Goal: Task Accomplishment & Management: Use online tool/utility

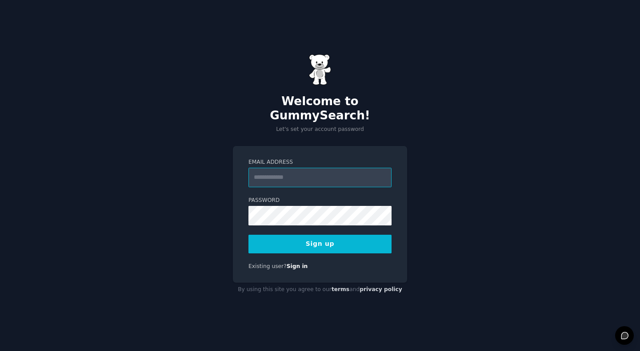
click at [299, 177] on input "Email Address" at bounding box center [319, 178] width 143 height 20
click at [298, 168] on input "Email Address" at bounding box center [319, 178] width 143 height 20
type input "**********"
click at [290, 222] on form "**********" at bounding box center [319, 206] width 143 height 95
click at [326, 242] on button "Sign up" at bounding box center [319, 244] width 143 height 19
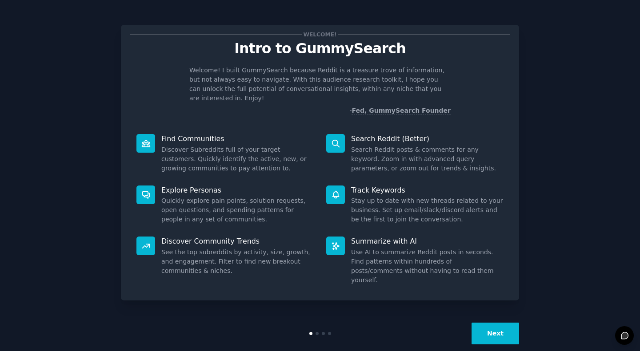
click at [506, 324] on button "Next" at bounding box center [495, 334] width 48 height 22
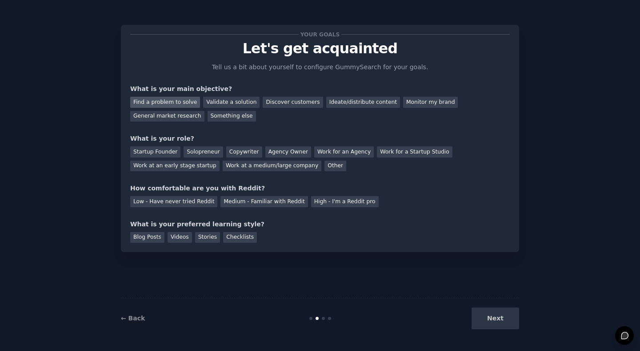
click at [174, 103] on div "Find a problem to solve" at bounding box center [165, 102] width 70 height 11
click at [217, 103] on div "Validate a solution" at bounding box center [231, 102] width 56 height 11
click at [262, 104] on div "Discover customers" at bounding box center [292, 102] width 60 height 11
click at [216, 104] on div "Validate a solution" at bounding box center [231, 102] width 56 height 11
click at [191, 150] on div "Solopreneur" at bounding box center [202, 152] width 39 height 11
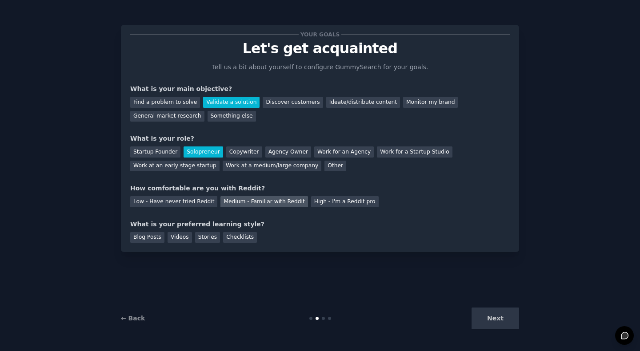
click at [228, 200] on div "Medium - Familiar with Reddit" at bounding box center [263, 201] width 87 height 11
click at [493, 315] on div "Next" at bounding box center [452, 319] width 133 height 22
click at [146, 240] on div "Blog Posts" at bounding box center [147, 237] width 34 height 11
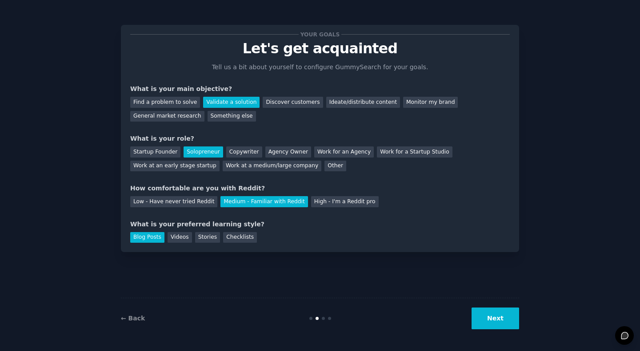
click at [502, 319] on button "Next" at bounding box center [495, 319] width 48 height 22
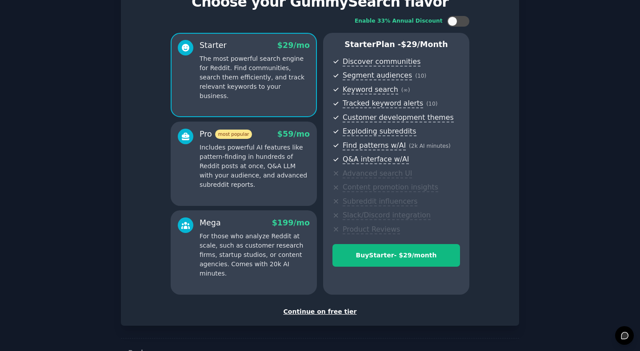
scroll to position [49, 0]
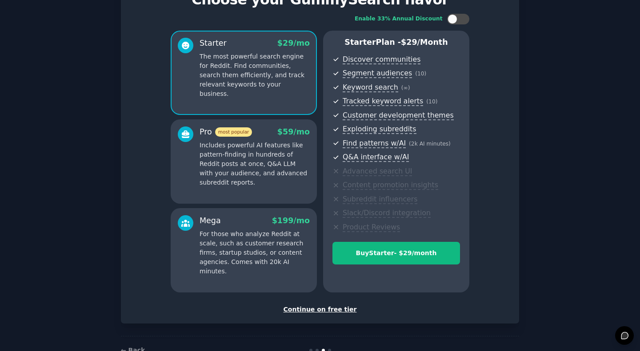
click at [309, 310] on div "Continue on free tier" at bounding box center [319, 309] width 379 height 9
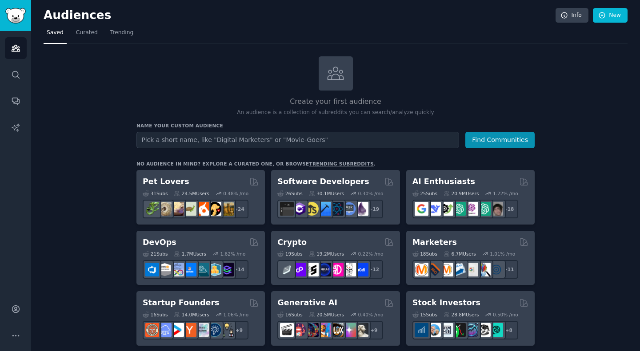
click at [242, 136] on input "text" at bounding box center [297, 140] width 322 height 16
click at [465, 132] on button "Find Communities" at bounding box center [499, 140] width 69 height 16
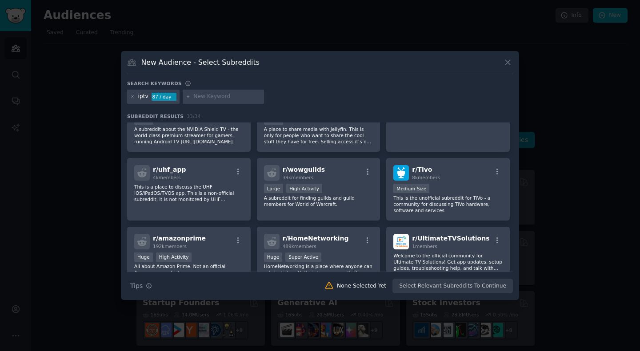
scroll to position [596, 0]
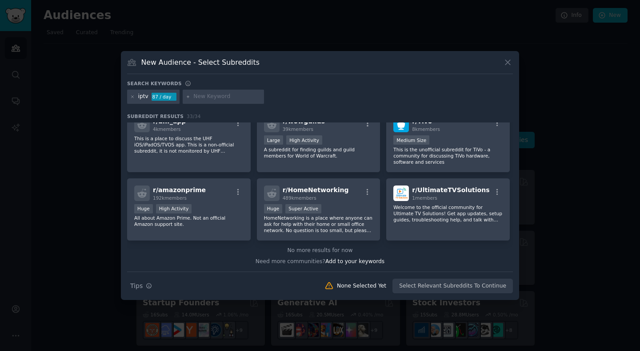
click at [509, 64] on icon at bounding box center [507, 62] width 5 height 5
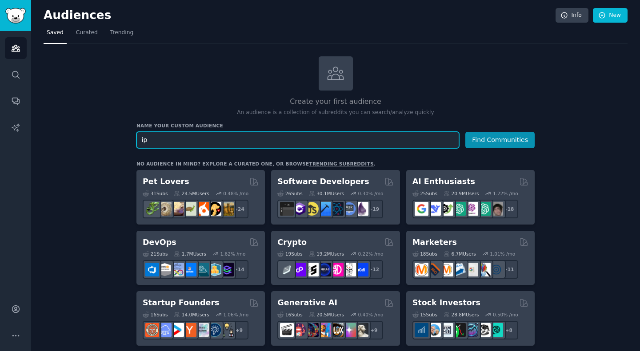
type input "i"
click at [229, 139] on input "text" at bounding box center [297, 140] width 322 height 16
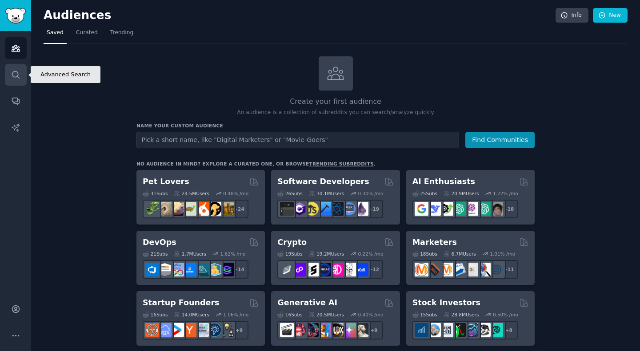
click at [7, 72] on link "Search" at bounding box center [16, 75] width 22 height 22
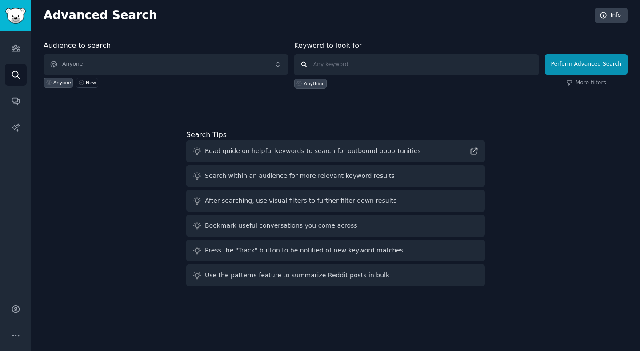
click at [342, 71] on input "text" at bounding box center [416, 64] width 244 height 21
type input "tiktok viewer"
click button "Perform Advanced Search" at bounding box center [585, 64] width 83 height 20
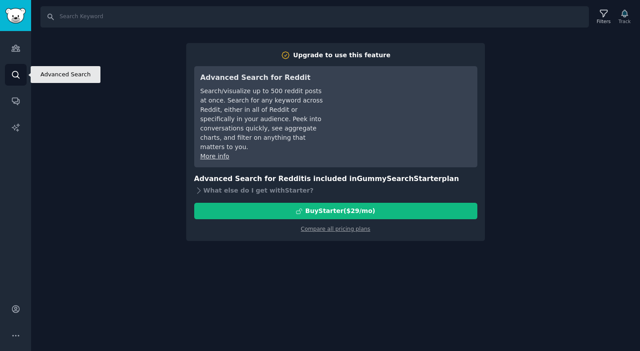
click at [16, 70] on icon "Sidebar" at bounding box center [15, 74] width 9 height 9
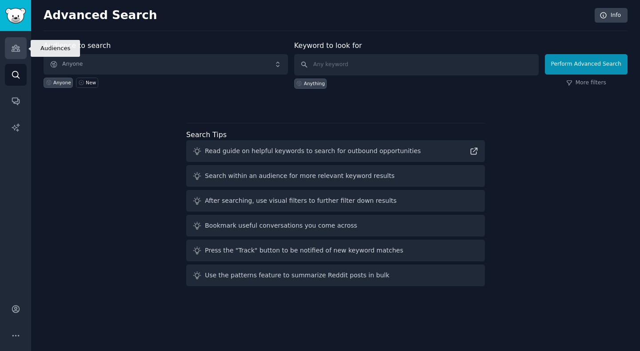
click at [26, 44] on link "Audiences" at bounding box center [16, 48] width 22 height 22
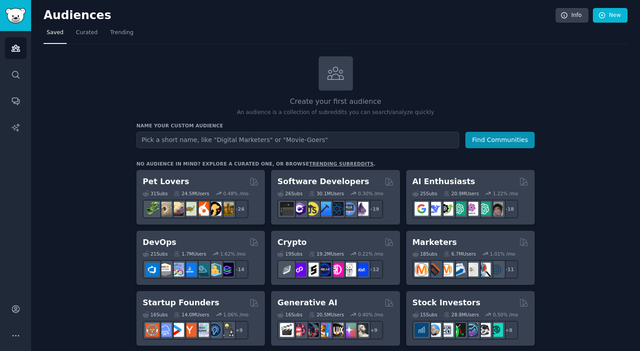
click at [290, 141] on input "text" at bounding box center [297, 140] width 322 height 16
type input "tiktok viewer"
click at [465, 132] on button "Find Communities" at bounding box center [499, 140] width 69 height 16
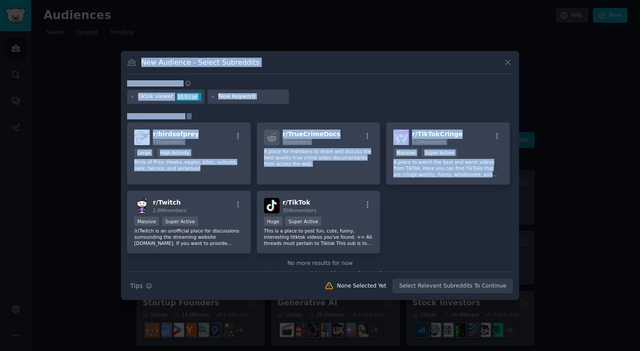
drag, startPoint x: 448, startPoint y: 214, endPoint x: 140, endPoint y: 57, distance: 345.2
click at [140, 57] on div "New Audience - Select Subreddits Search keywords Try a 2-4 keywords your audien…" at bounding box center [320, 175] width 398 height 249
click at [140, 57] on div "New Audience - Select Subreddits" at bounding box center [319, 65] width 385 height 17
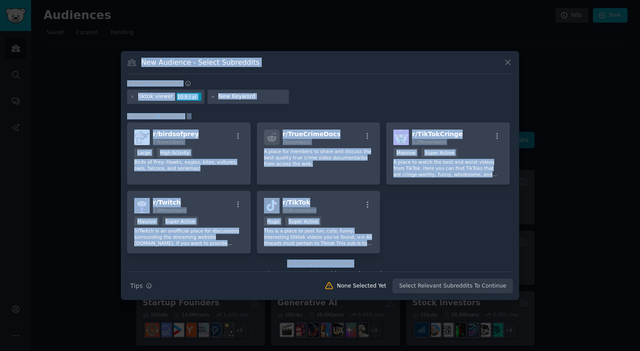
drag, startPoint x: 140, startPoint y: 57, endPoint x: 415, endPoint y: 258, distance: 340.7
click at [415, 258] on div "New Audience - Select Subreddits Search keywords Try a 2-4 keywords your audien…" at bounding box center [320, 175] width 398 height 249
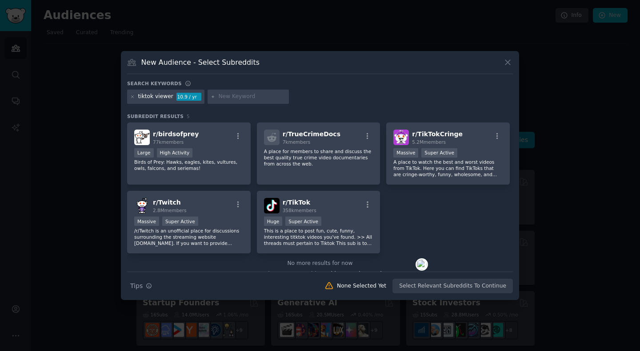
click at [415, 258] on div "Detect AI with Copyleaks" at bounding box center [421, 264] width 12 height 12
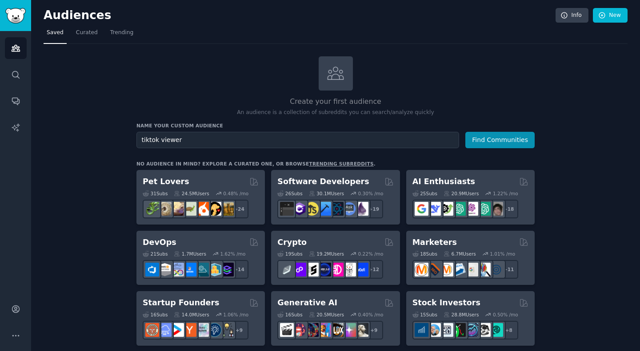
drag, startPoint x: 415, startPoint y: 258, endPoint x: 263, endPoint y: 144, distance: 190.3
click at [263, 144] on html "Audiences Audiences Search Conversations AI Reports Account More Audiences Info…" at bounding box center [320, 175] width 640 height 351
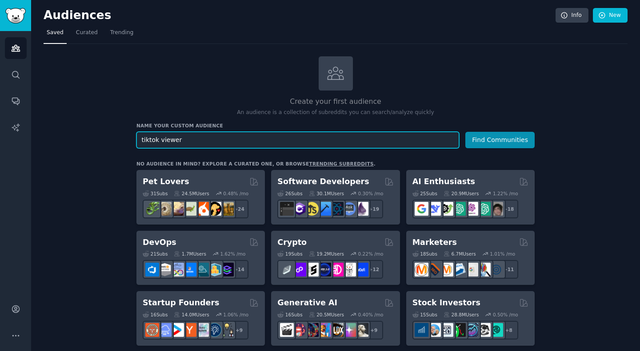
click at [224, 137] on input "tiktok viewer" at bounding box center [297, 140] width 322 height 16
click at [465, 132] on button "Find Communities" at bounding box center [499, 140] width 69 height 16
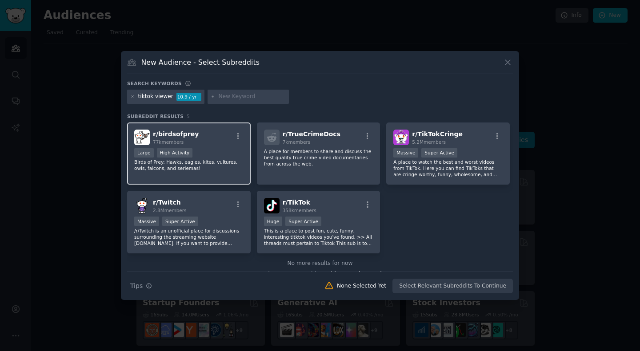
click at [189, 132] on span "r/ birdsofprey" at bounding box center [176, 134] width 46 height 7
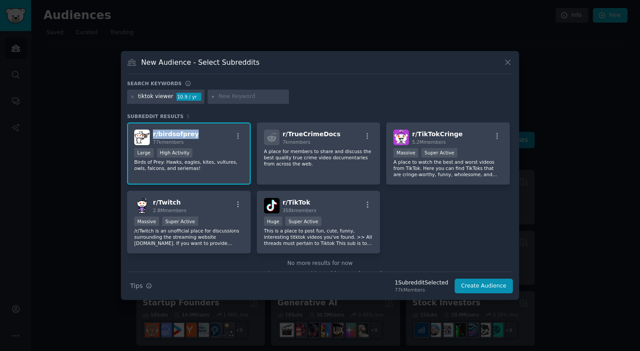
drag, startPoint x: 195, startPoint y: 135, endPoint x: 152, endPoint y: 135, distance: 42.6
click at [152, 135] on div "r/ birdsofprey 77k members" at bounding box center [188, 138] width 109 height 16
